Goal: Information Seeking & Learning: Learn about a topic

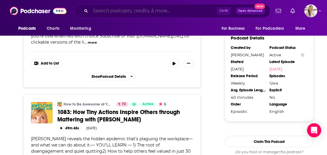
click at [142, 9] on input "Search podcasts, credits, & more..." at bounding box center [153, 10] width 126 height 9
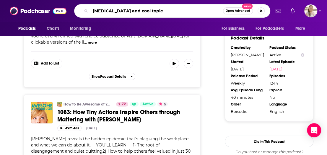
type input "[MEDICAL_DATA] and cool topics"
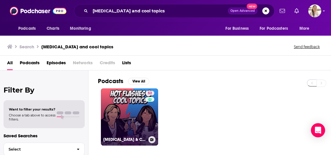
click at [124, 98] on link "52 [MEDICAL_DATA] & COOL TOPICS" at bounding box center [129, 117] width 57 height 57
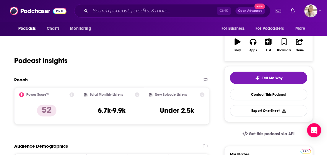
scroll to position [59, 0]
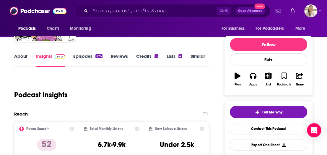
click at [24, 57] on link "About" at bounding box center [20, 60] width 13 height 14
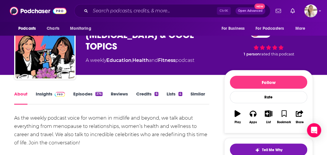
scroll to position [59, 0]
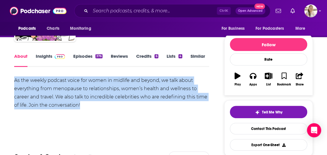
drag, startPoint x: 15, startPoint y: 79, endPoint x: 84, endPoint y: 108, distance: 75.0
click at [84, 108] on div "As the weekly podcast voice for women in midlife and beyond, we talk about ever…" at bounding box center [111, 93] width 195 height 33
copy div "As the weekly podcast voice for women in midlife and beyond, we talk about ever…"
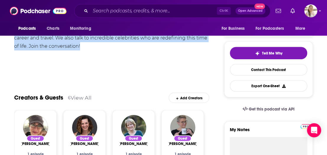
scroll to position [0, 0]
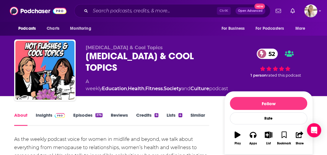
drag, startPoint x: 96, startPoint y: 110, endPoint x: 93, endPoint y: 112, distance: 3.6
click at [93, 112] on div "About Insights Episodes 376 Reviews Credits 6 Lists 4 Similar" at bounding box center [111, 119] width 195 height 14
click at [90, 116] on link "Episodes 376" at bounding box center [87, 120] width 29 height 14
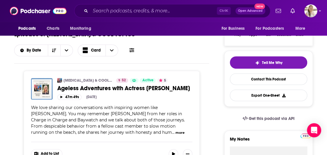
scroll to position [118, 0]
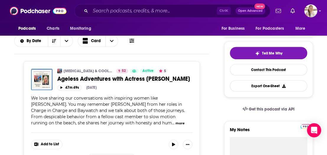
click at [175, 126] on button "more" at bounding box center [179, 123] width 9 height 5
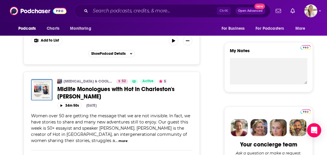
scroll to position [207, 0]
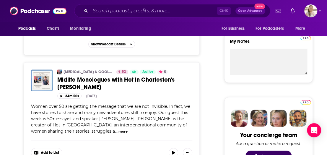
click at [118, 130] on button "more" at bounding box center [122, 131] width 9 height 5
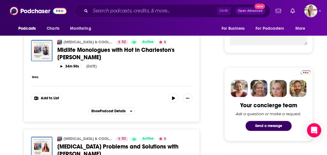
scroll to position [266, 0]
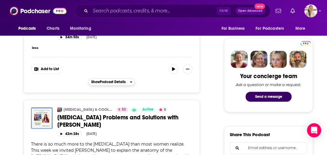
click at [126, 80] on div "Show Podcast Details" at bounding box center [111, 82] width 41 height 4
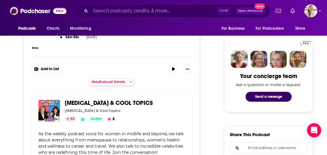
click at [129, 79] on button "Hide Podcast Details" at bounding box center [112, 82] width 46 height 7
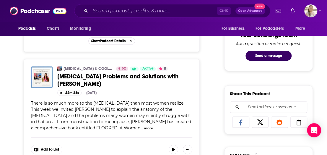
scroll to position [325, 0]
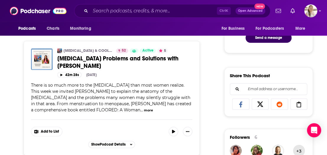
click at [144, 83] on span "There is so much more to the [MEDICAL_DATA] than most women realize. This week …" at bounding box center [111, 98] width 160 height 30
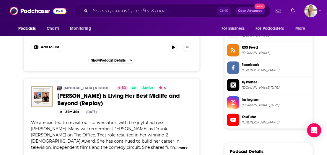
scroll to position [532, 0]
